Goal: Check status: Check status

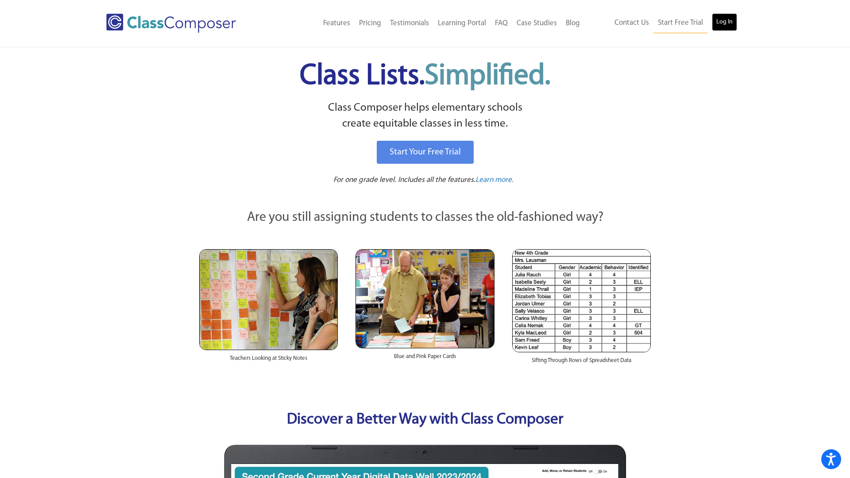
click at [591, 21] on link "Log In" at bounding box center [724, 22] width 25 height 18
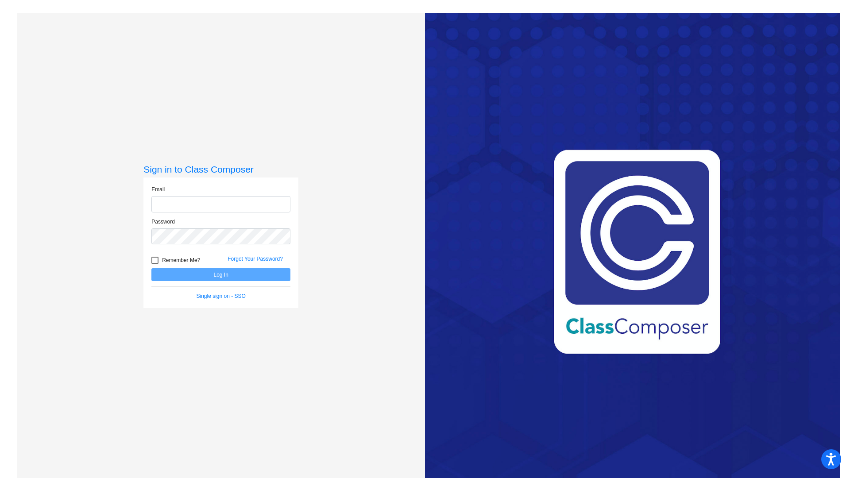
type input "macdonaldd@asf.edu.mx"
click at [247, 275] on button "Log In" at bounding box center [220, 274] width 139 height 13
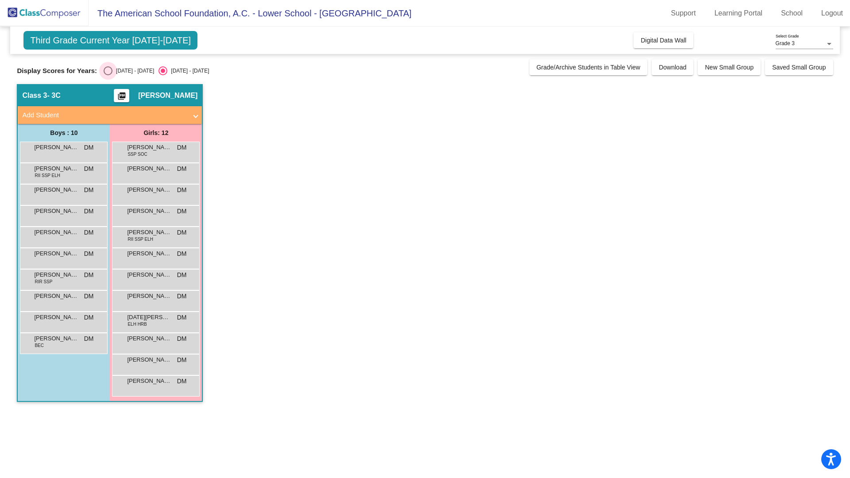
click at [108, 72] on div "Select an option" at bounding box center [108, 70] width 9 height 9
click at [108, 75] on input "2024 - 2025" at bounding box center [108, 75] width 0 height 0
radio input "true"
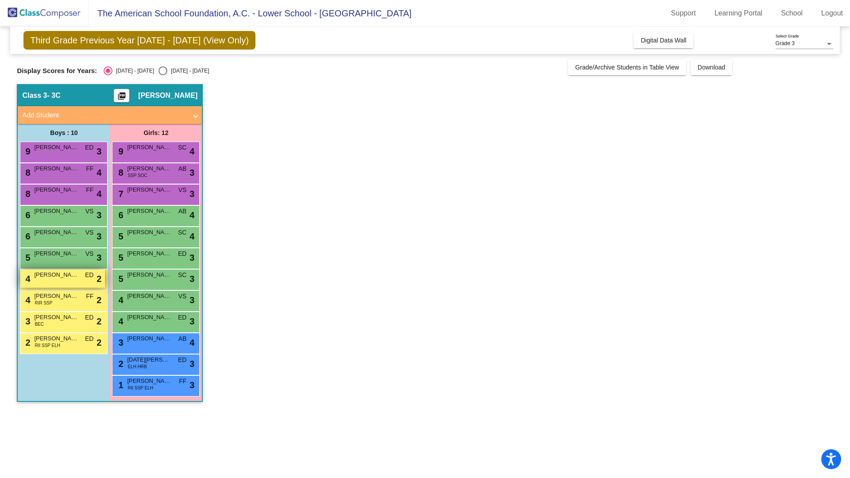
click at [76, 284] on div "4 MATIAS CRUZ ED lock do_not_disturb_alt 2" at bounding box center [62, 279] width 85 height 18
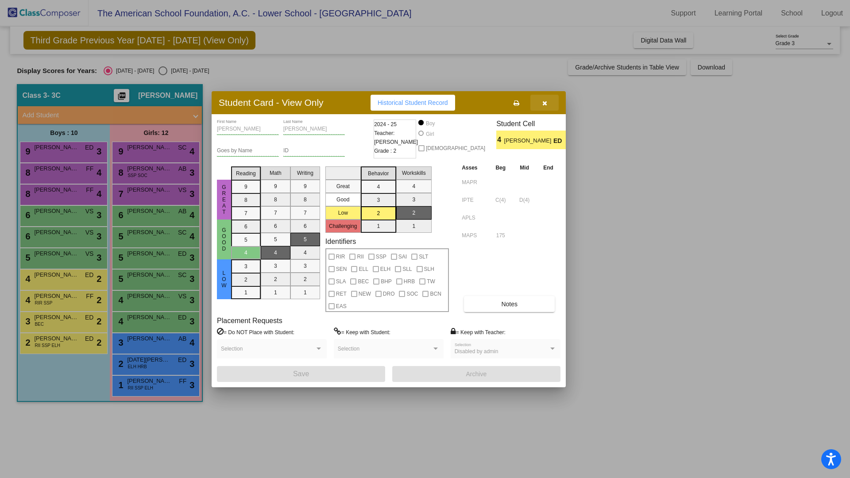
click at [551, 101] on button "button" at bounding box center [544, 103] width 28 height 16
